Goal: Information Seeking & Learning: Learn about a topic

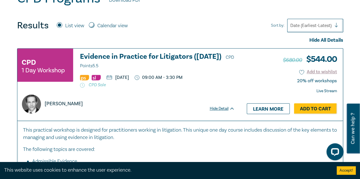
scroll to position [313, 0]
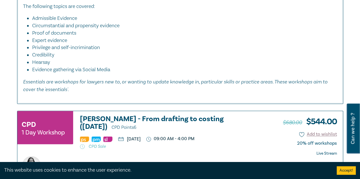
scroll to position [370, 0]
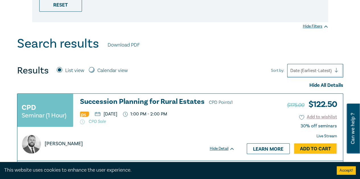
scroll to position [228, 0]
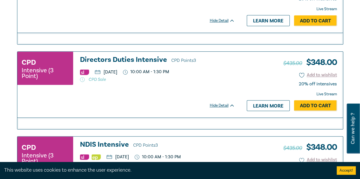
scroll to position [313, 0]
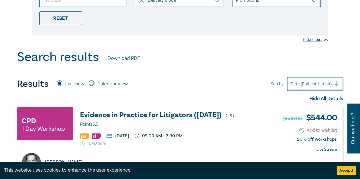
scroll to position [228, 0]
